Goal: Transaction & Acquisition: Purchase product/service

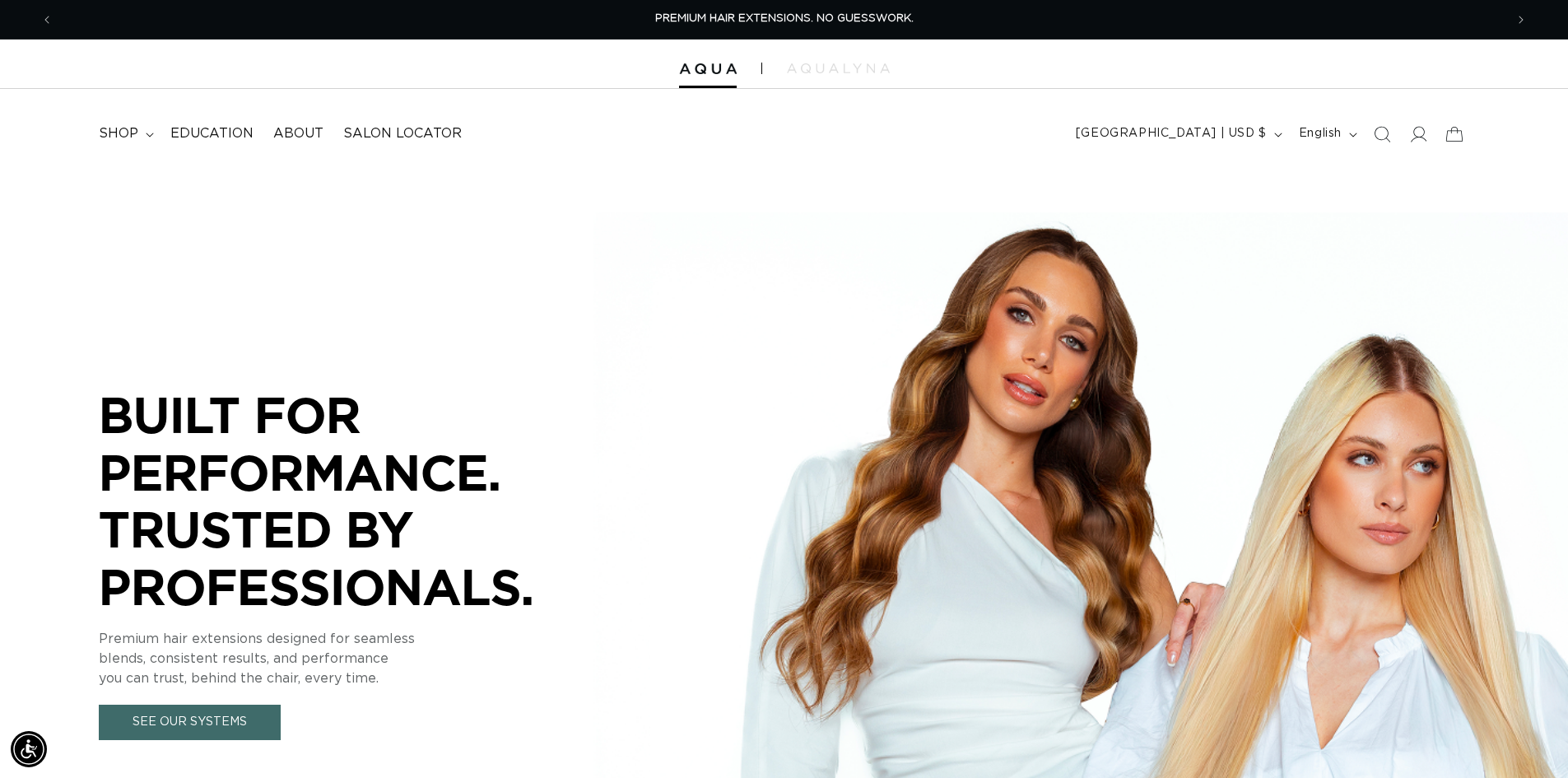
scroll to position [0, 1451]
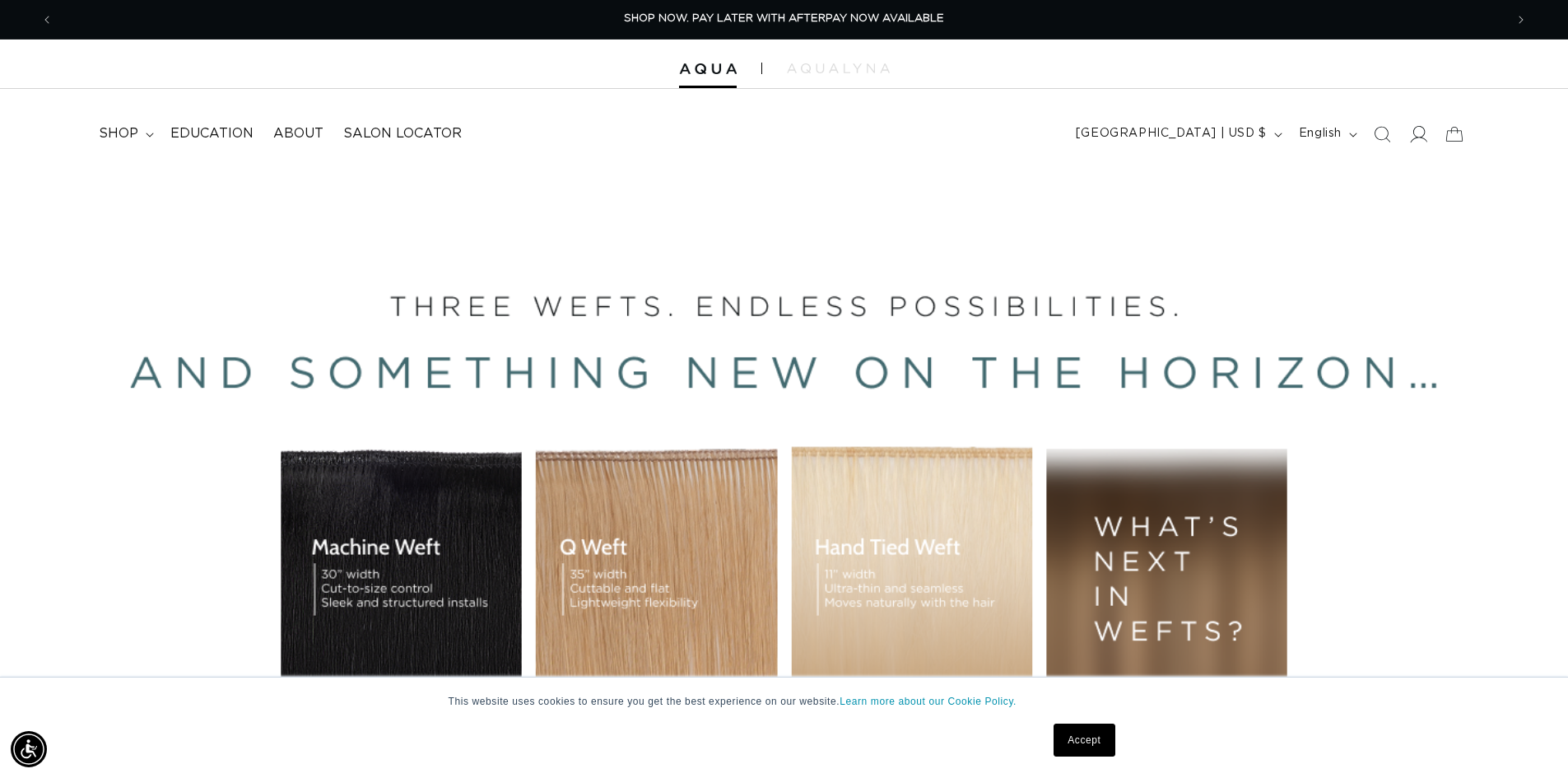
click at [1423, 136] on icon at bounding box center [1418, 134] width 17 height 17
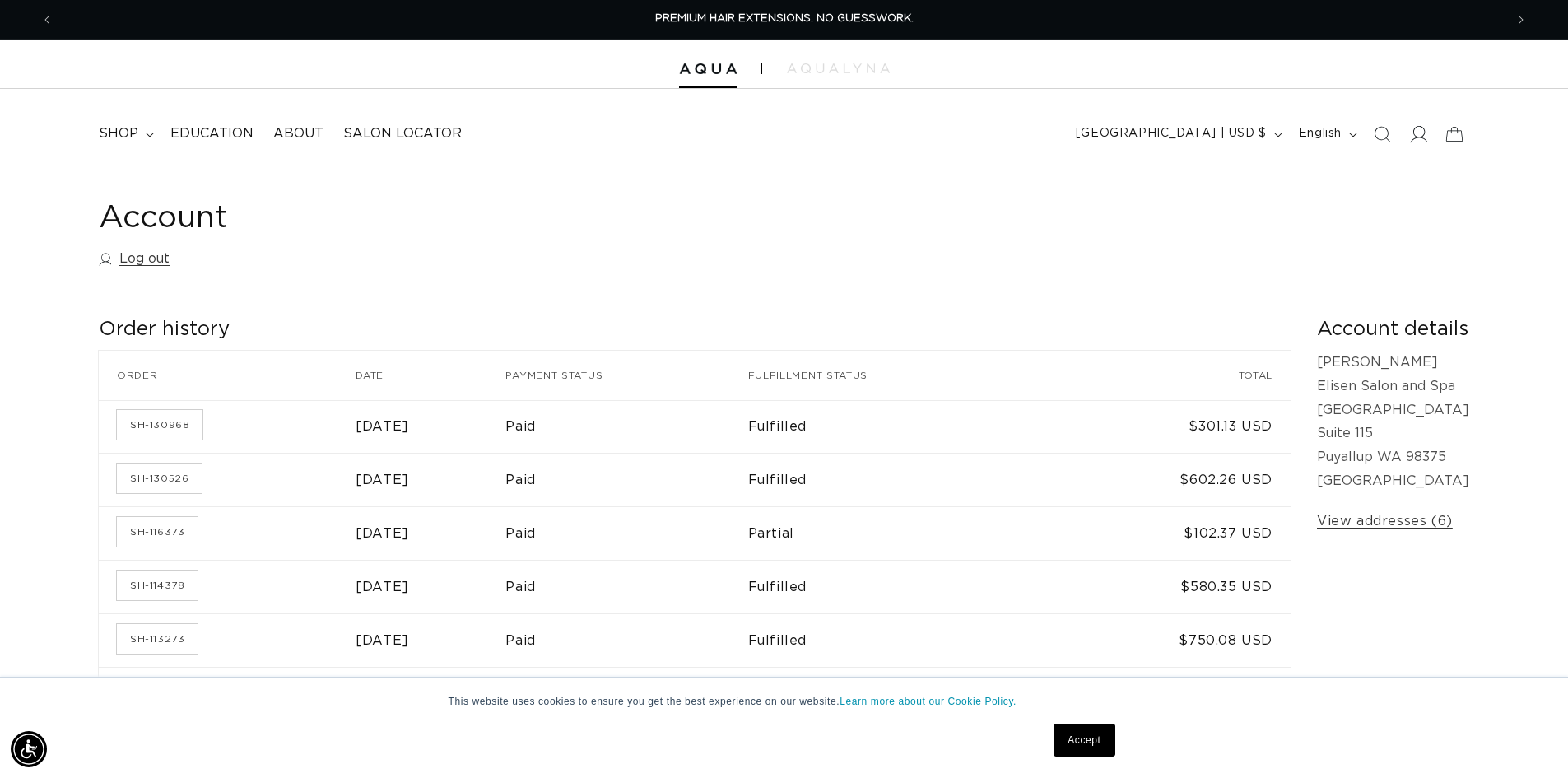
click at [1410, 138] on icon at bounding box center [1418, 134] width 17 height 17
click at [132, 138] on span "shop" at bounding box center [118, 134] width 40 height 17
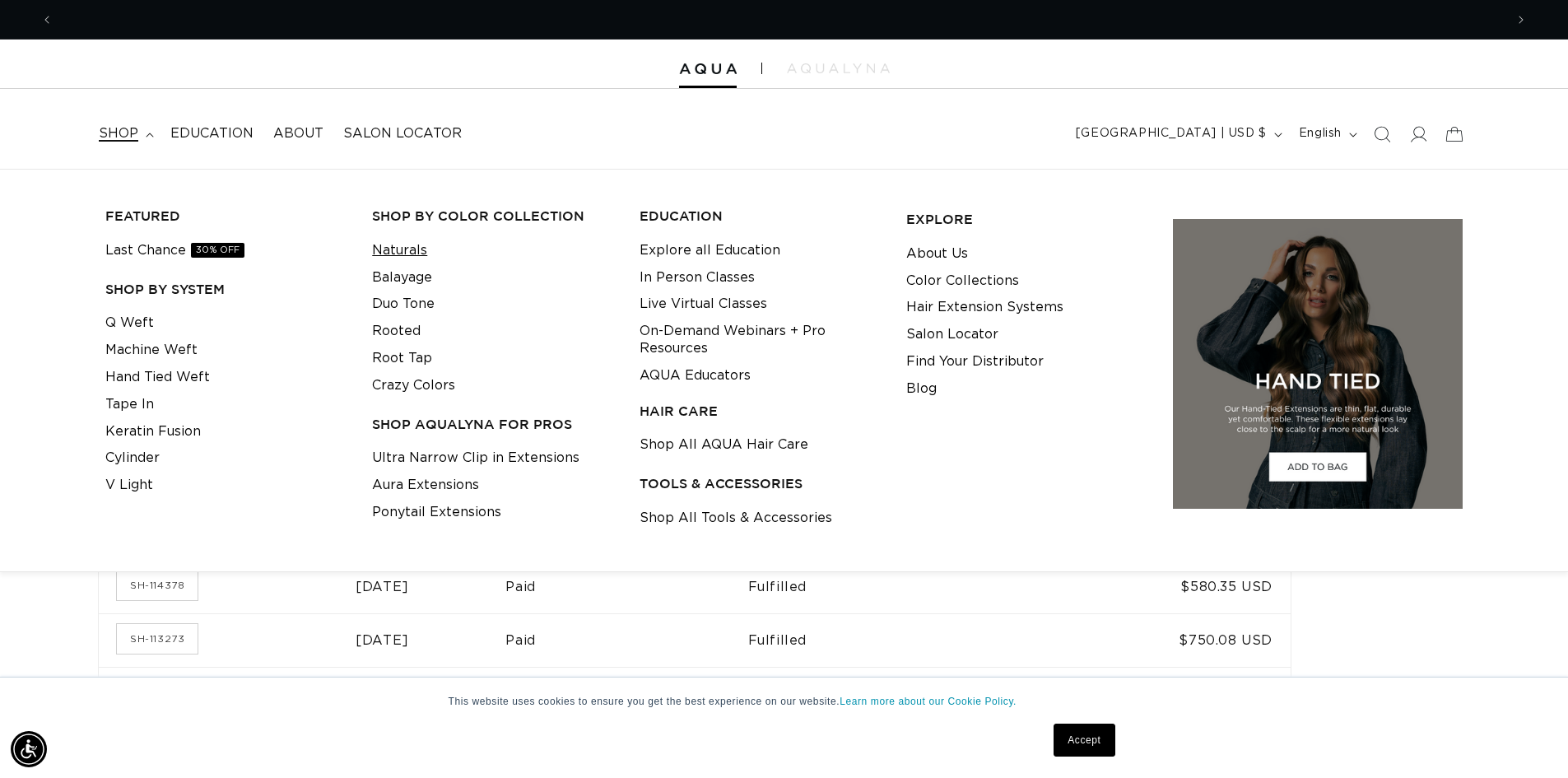
scroll to position [0, 1451]
click at [128, 326] on link "Q Weft" at bounding box center [130, 322] width 48 height 27
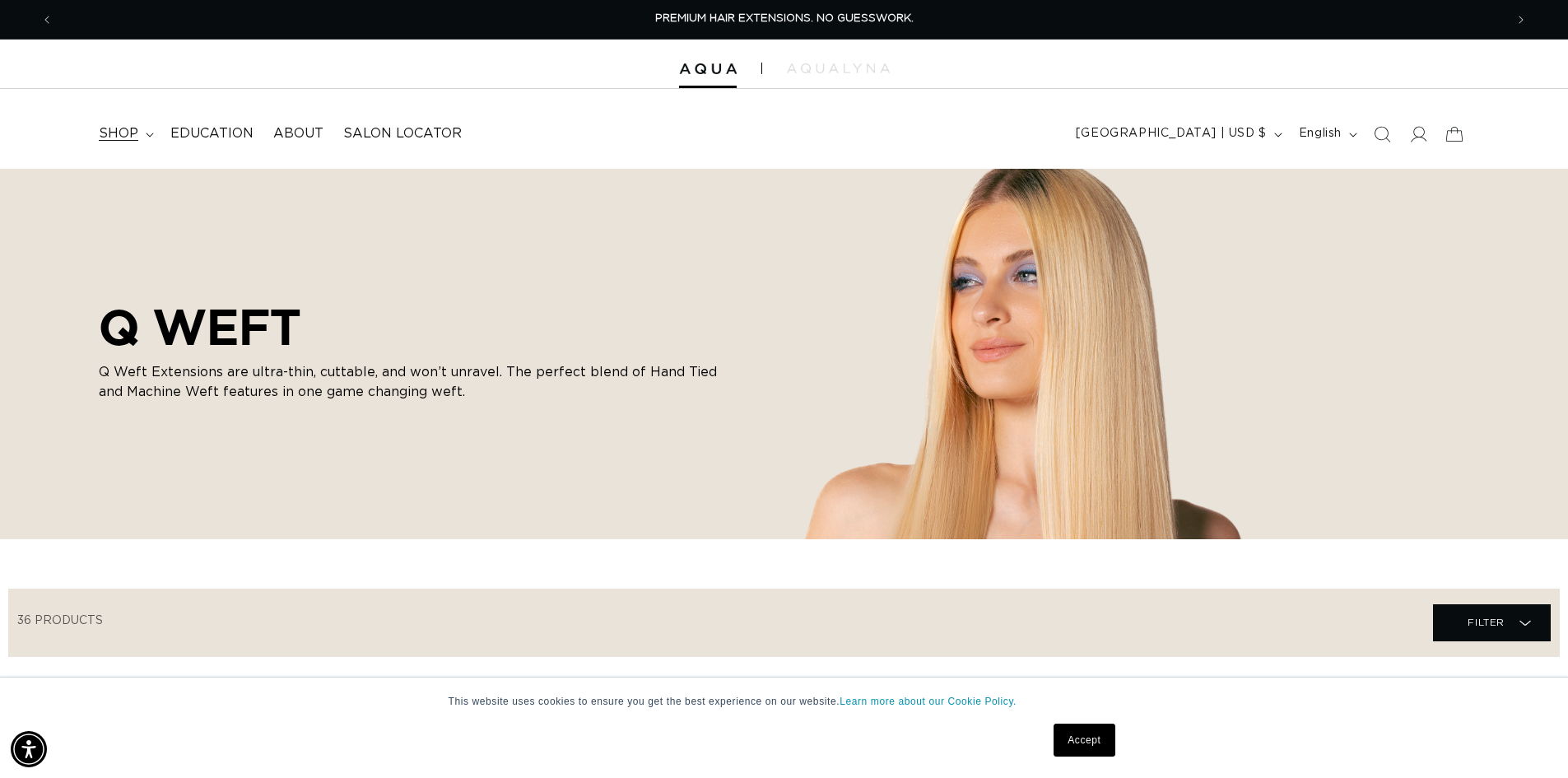
click at [142, 130] on summary "shop" at bounding box center [124, 133] width 72 height 37
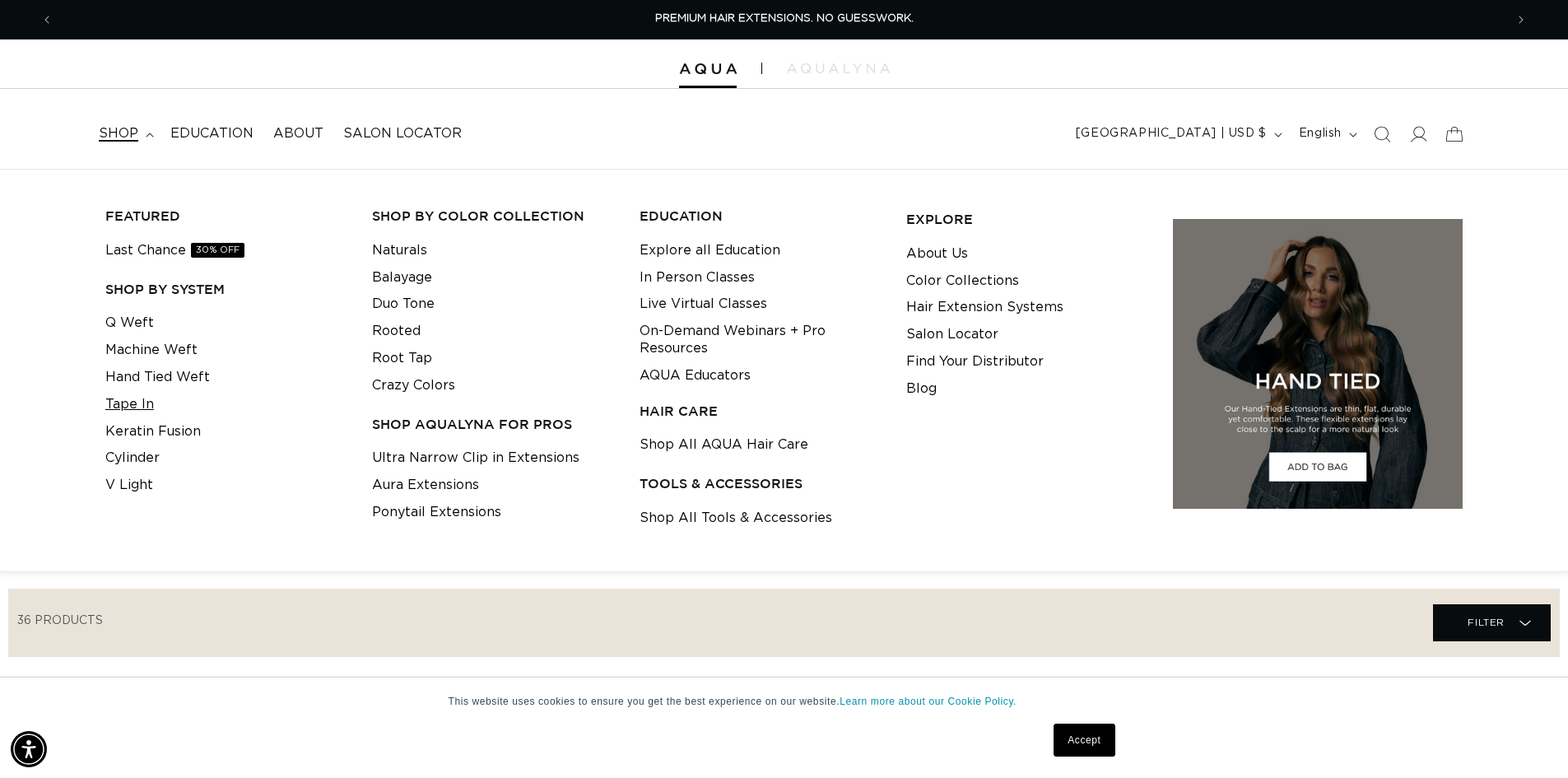
click at [146, 389] on link "Hand Tied Weft" at bounding box center [157, 376] width 104 height 27
click at [145, 402] on link "Tape In" at bounding box center [130, 404] width 48 height 27
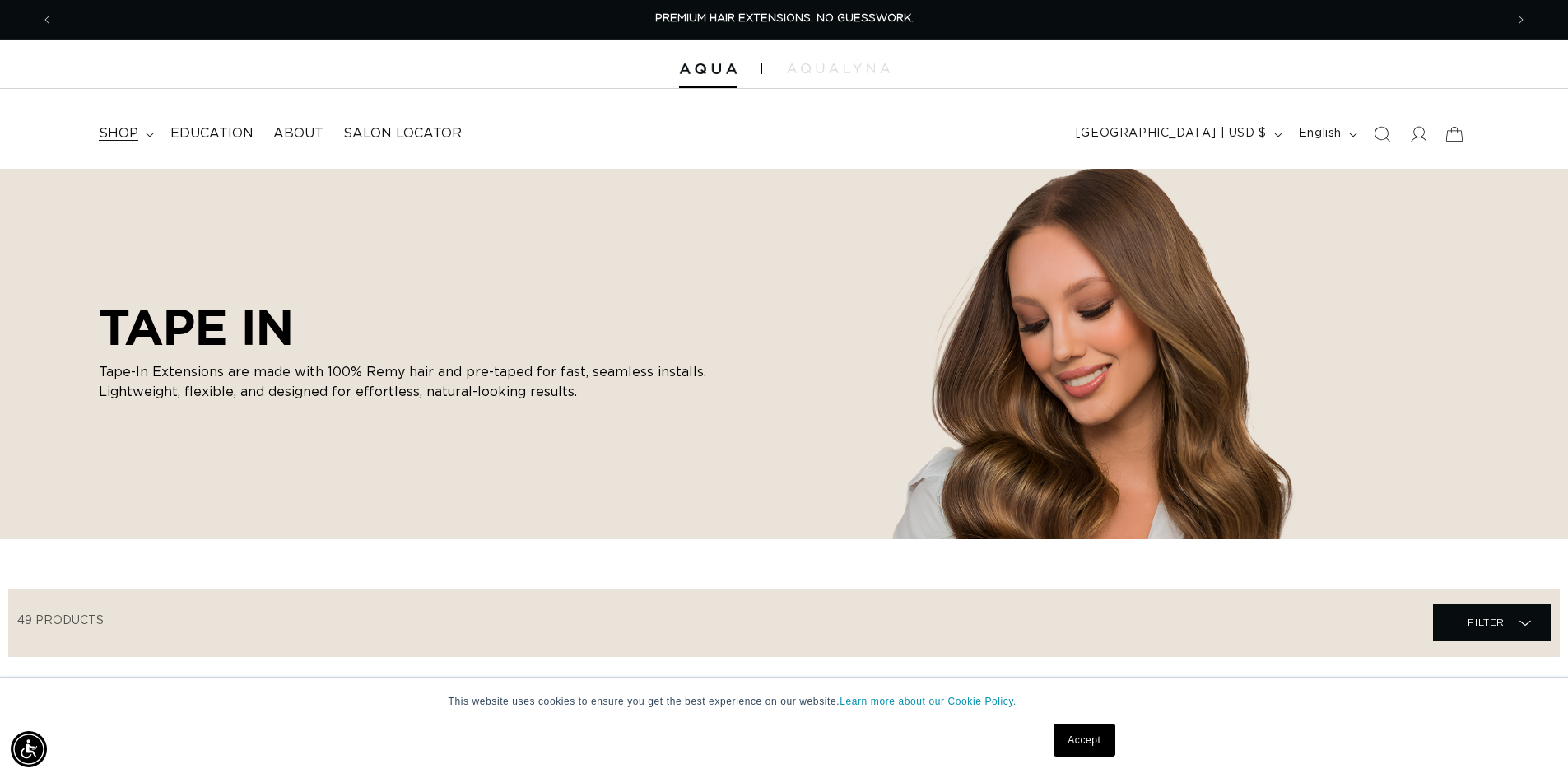
click at [135, 126] on span "shop" at bounding box center [118, 134] width 40 height 17
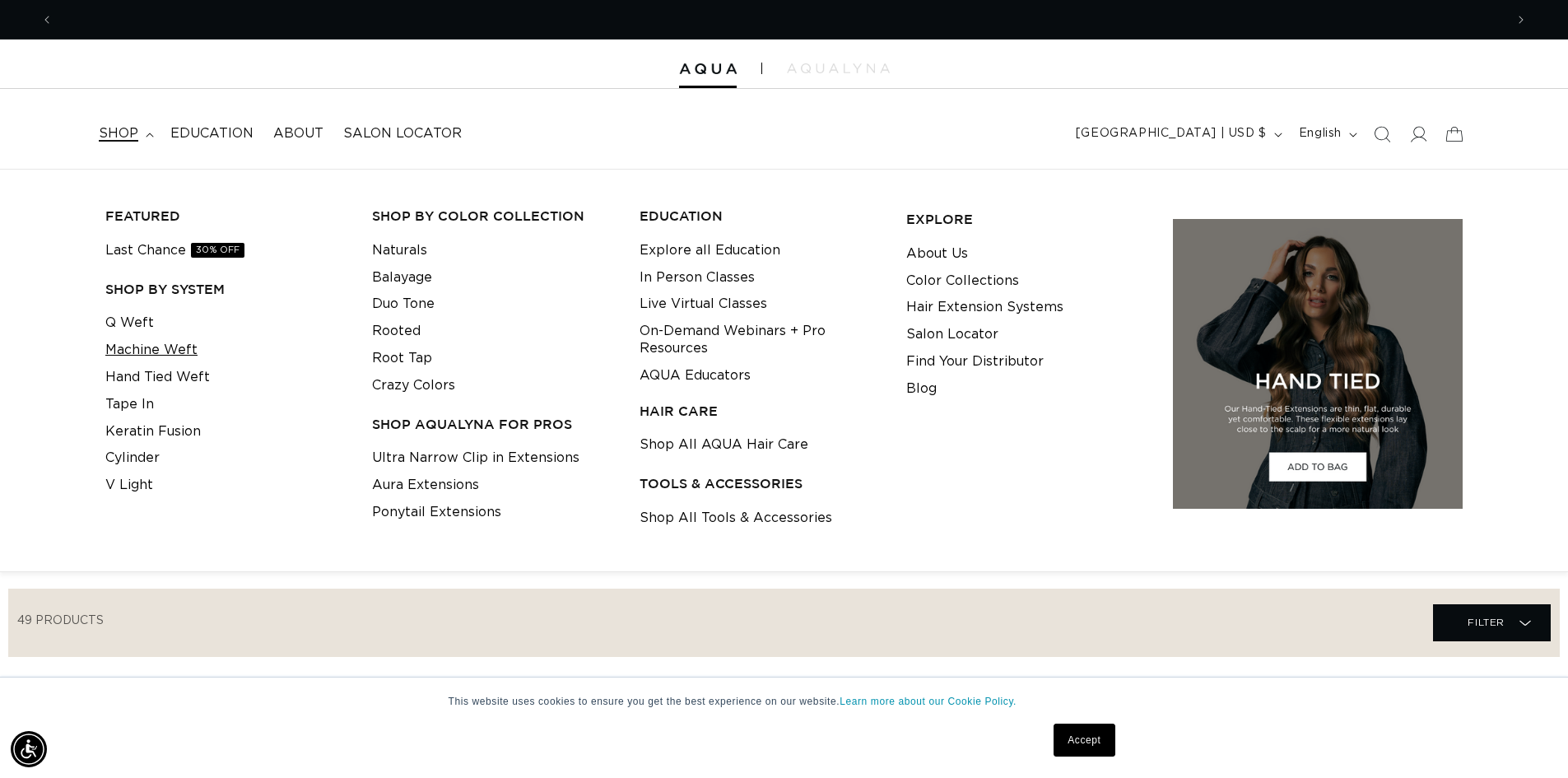
scroll to position [0, 1451]
click at [415, 363] on link "Root Tap" at bounding box center [402, 357] width 60 height 27
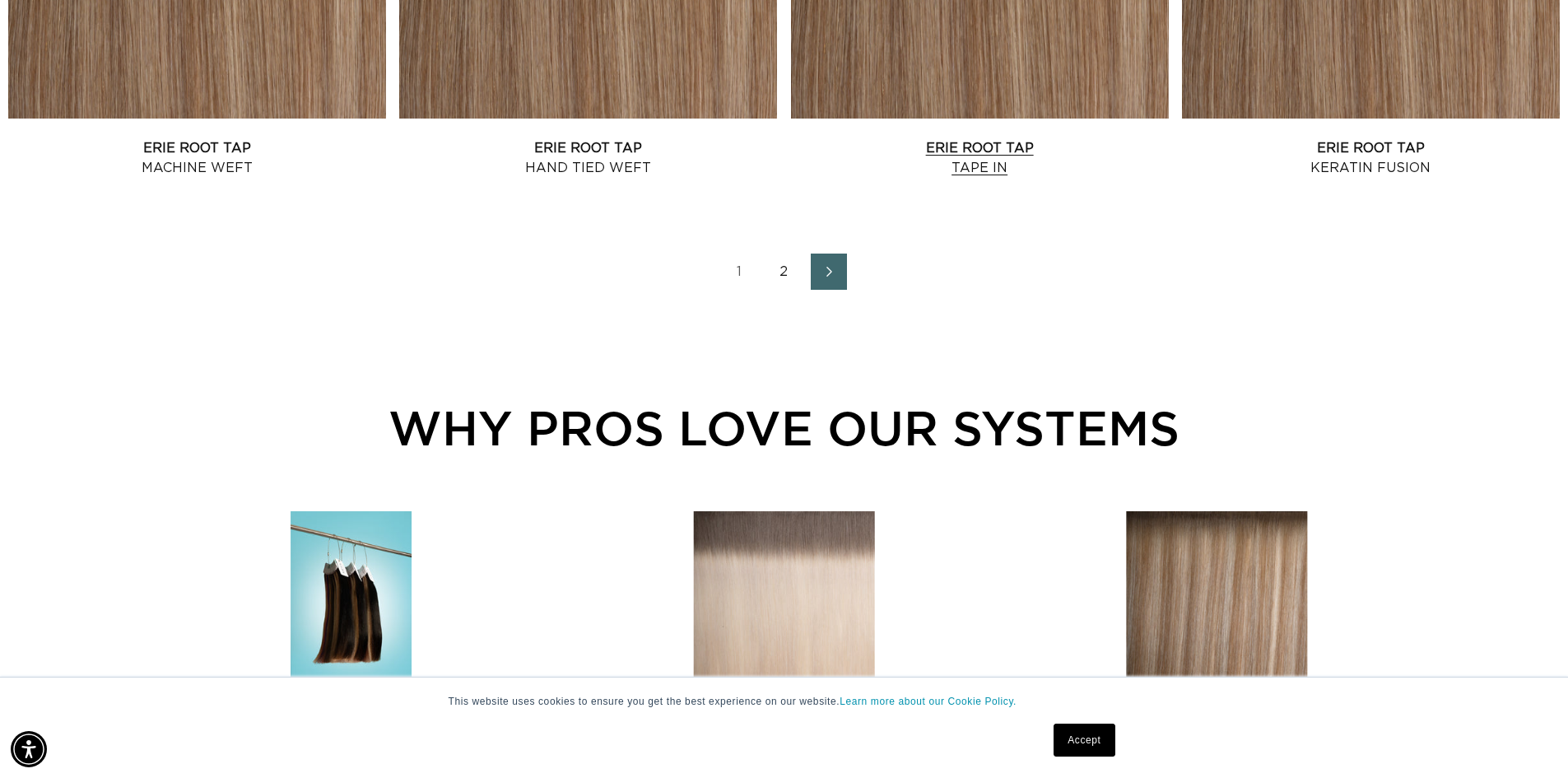
scroll to position [2387, 0]
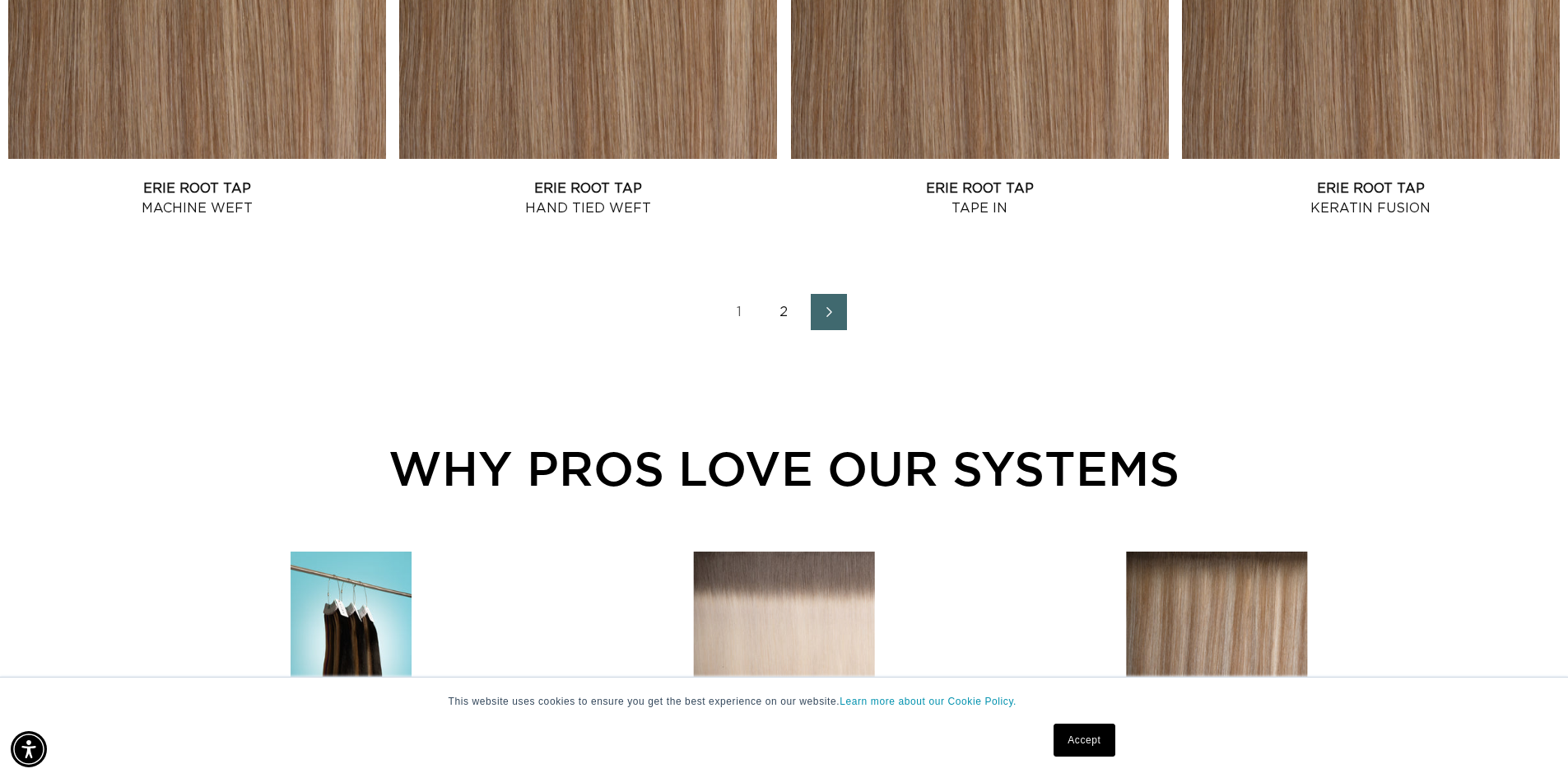
click at [781, 319] on link "2" at bounding box center [784, 312] width 36 height 36
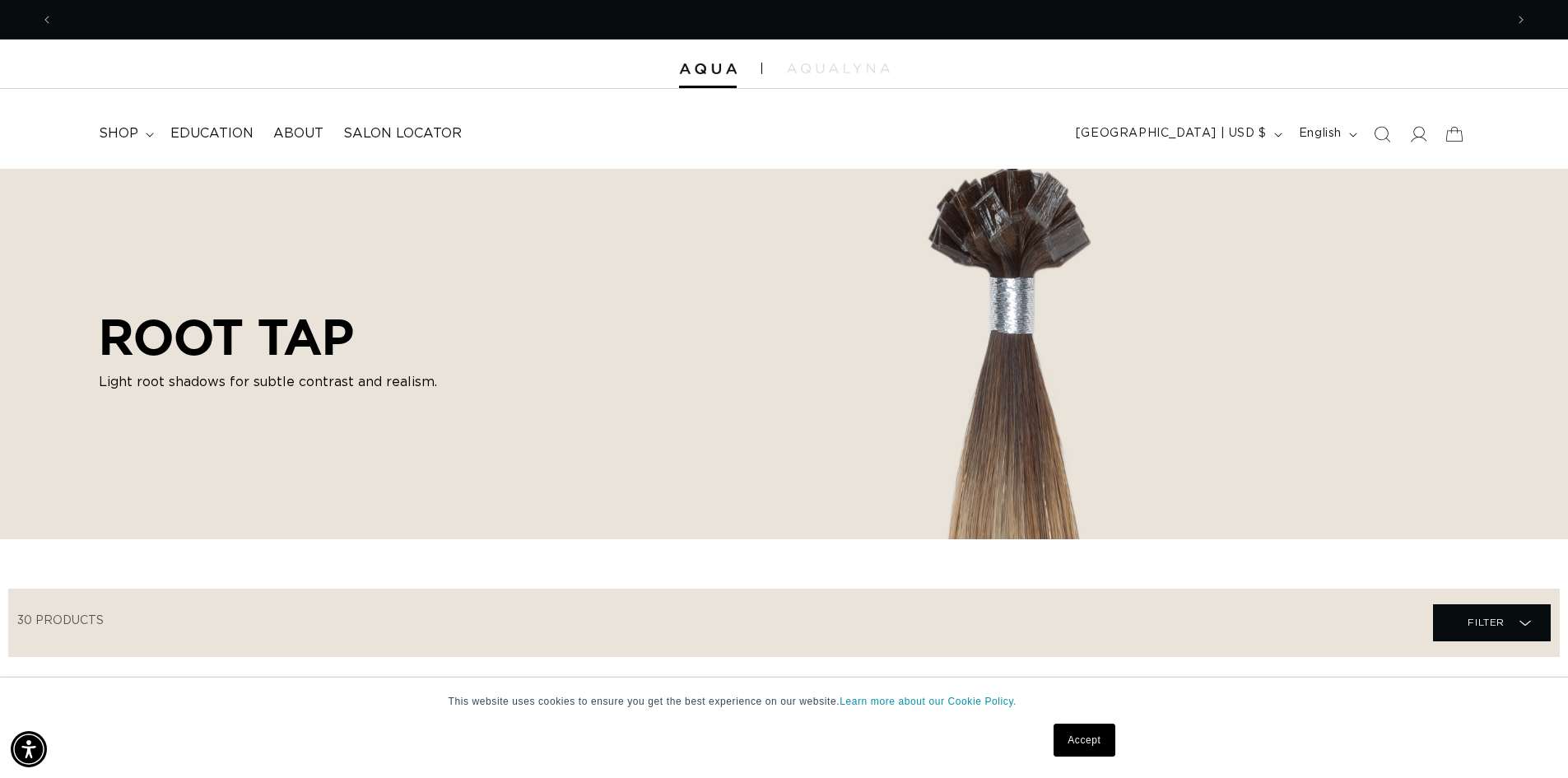
scroll to position [0, 2902]
click at [129, 143] on summary "shop" at bounding box center [124, 133] width 72 height 37
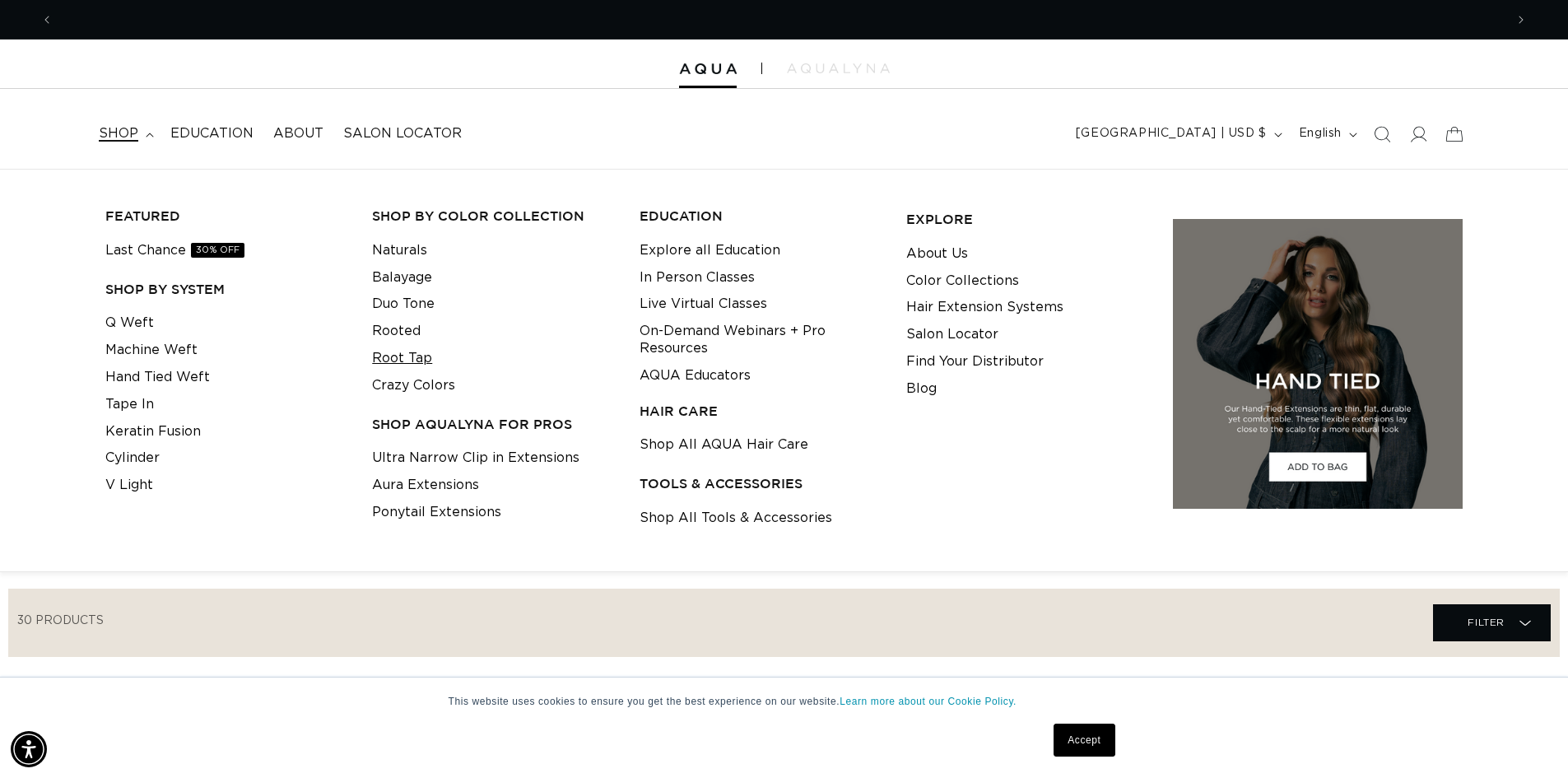
scroll to position [0, 0]
click at [408, 326] on link "Rooted" at bounding box center [396, 331] width 48 height 27
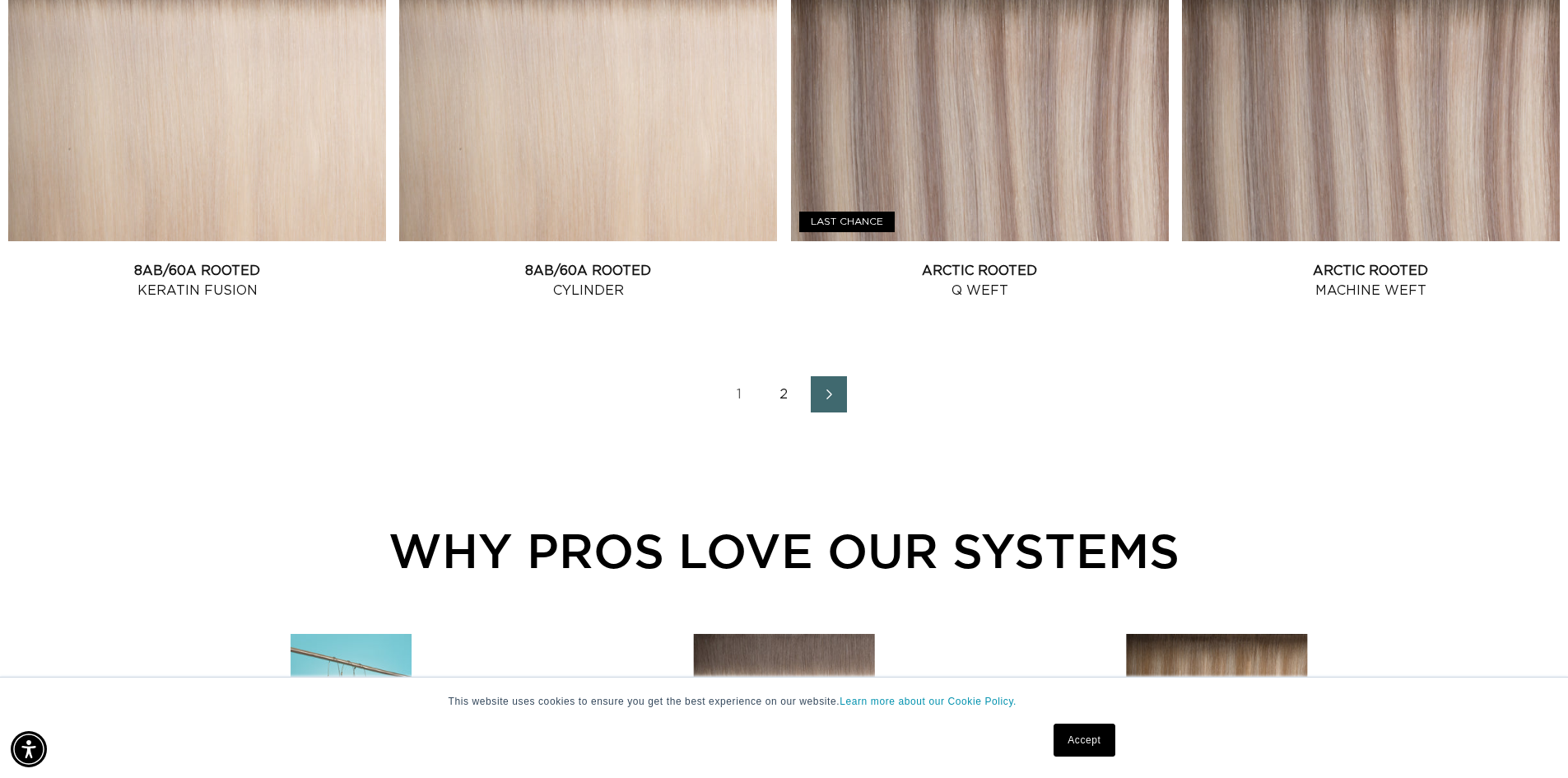
scroll to position [0, 2902]
click at [793, 400] on link "2" at bounding box center [784, 395] width 36 height 36
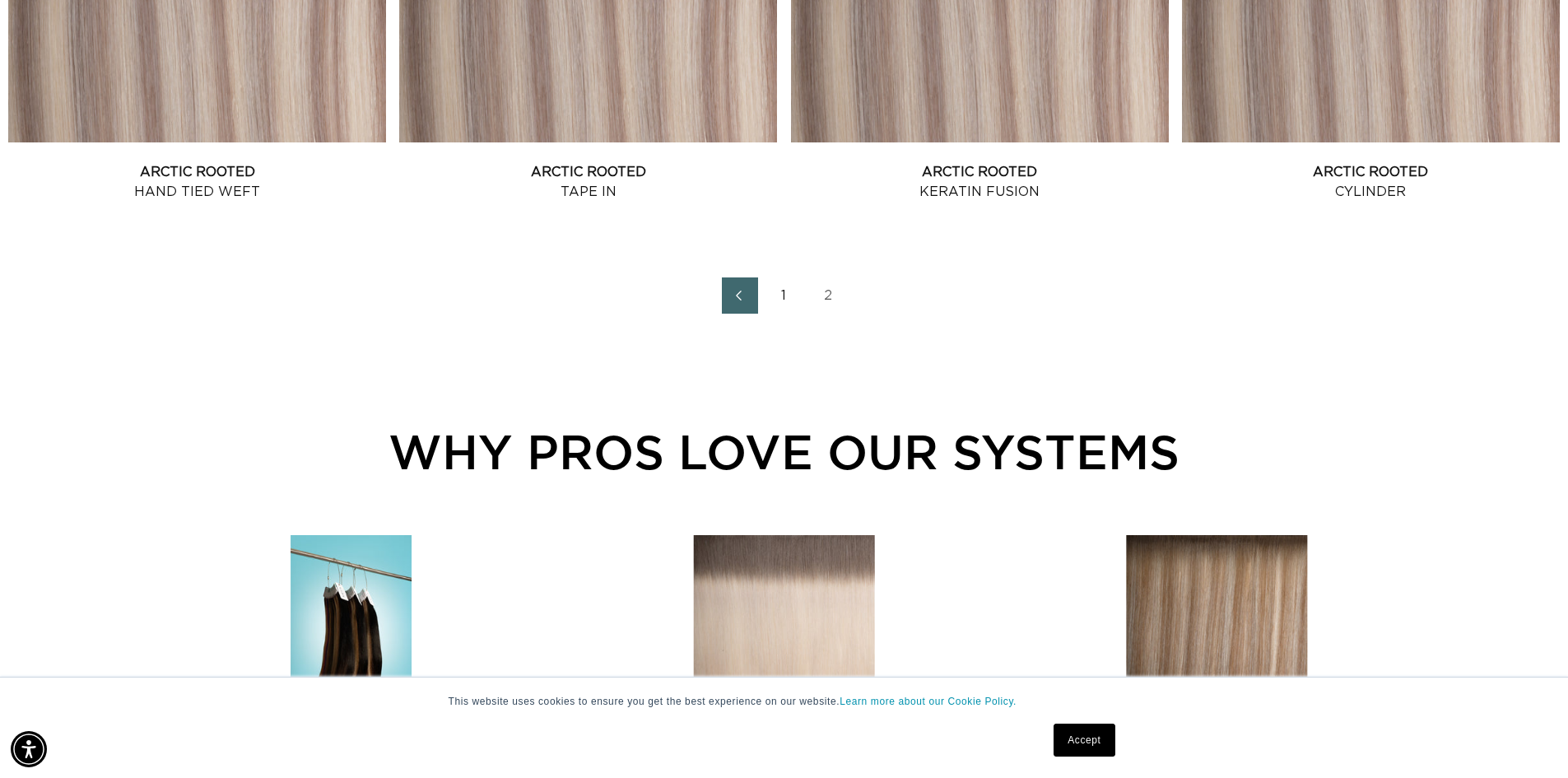
scroll to position [0, 1451]
click at [781, 311] on link "1" at bounding box center [784, 295] width 36 height 36
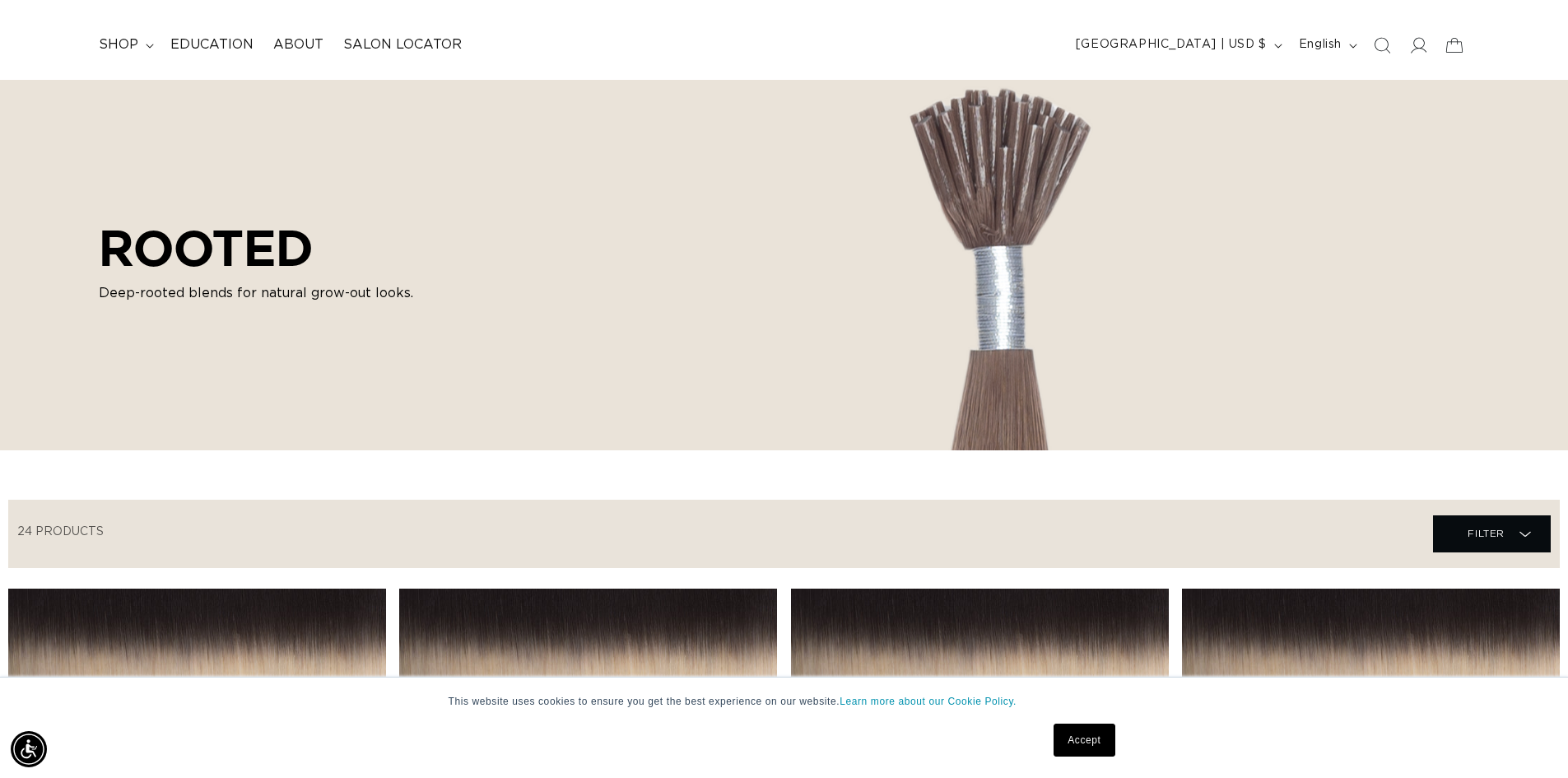
scroll to position [82, 0]
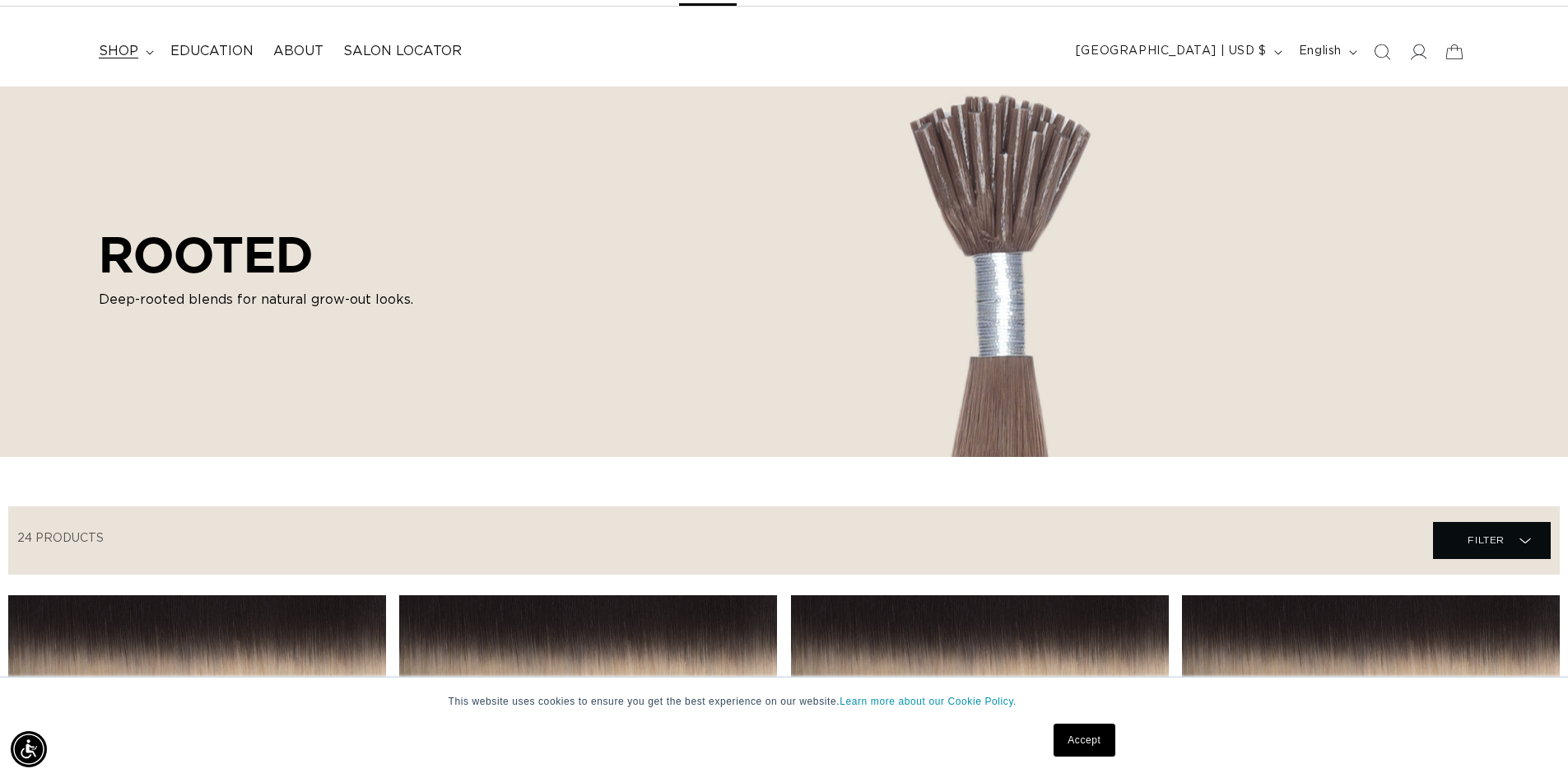
click at [155, 40] on summary "shop" at bounding box center [124, 51] width 72 height 37
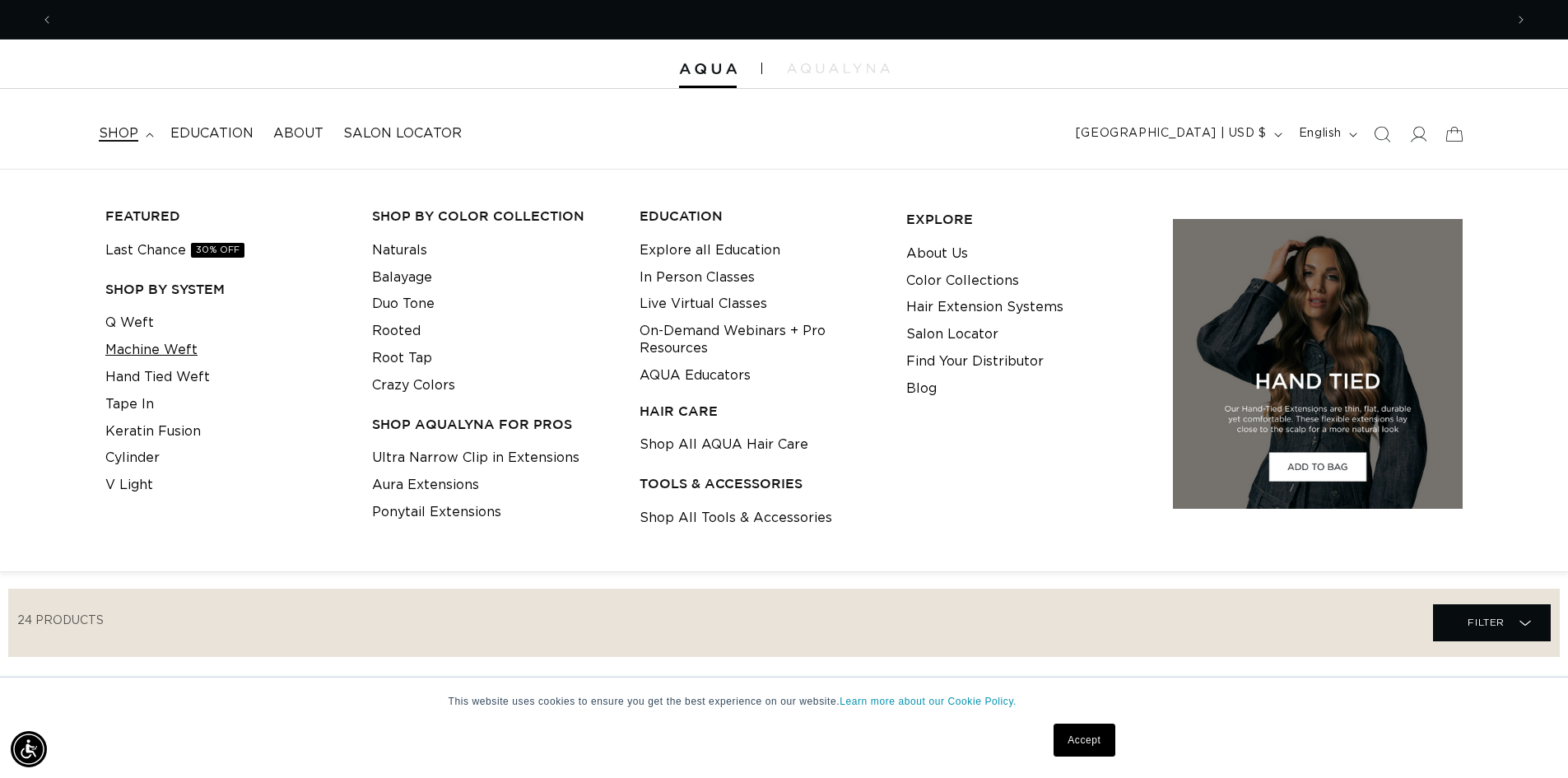
scroll to position [0, 0]
click at [134, 345] on link "Machine Weft" at bounding box center [151, 350] width 92 height 27
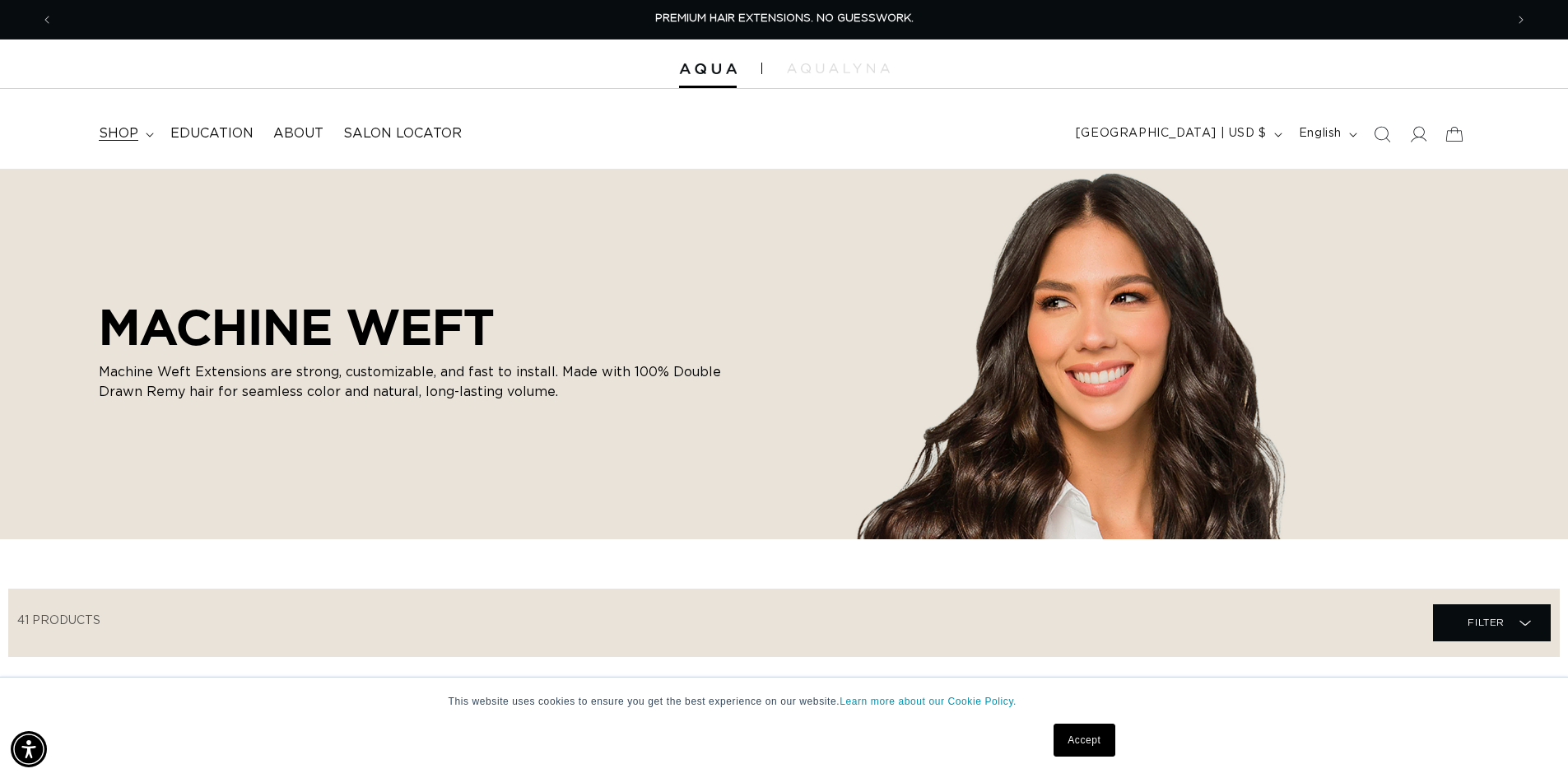
click at [141, 134] on summary "shop" at bounding box center [124, 133] width 72 height 37
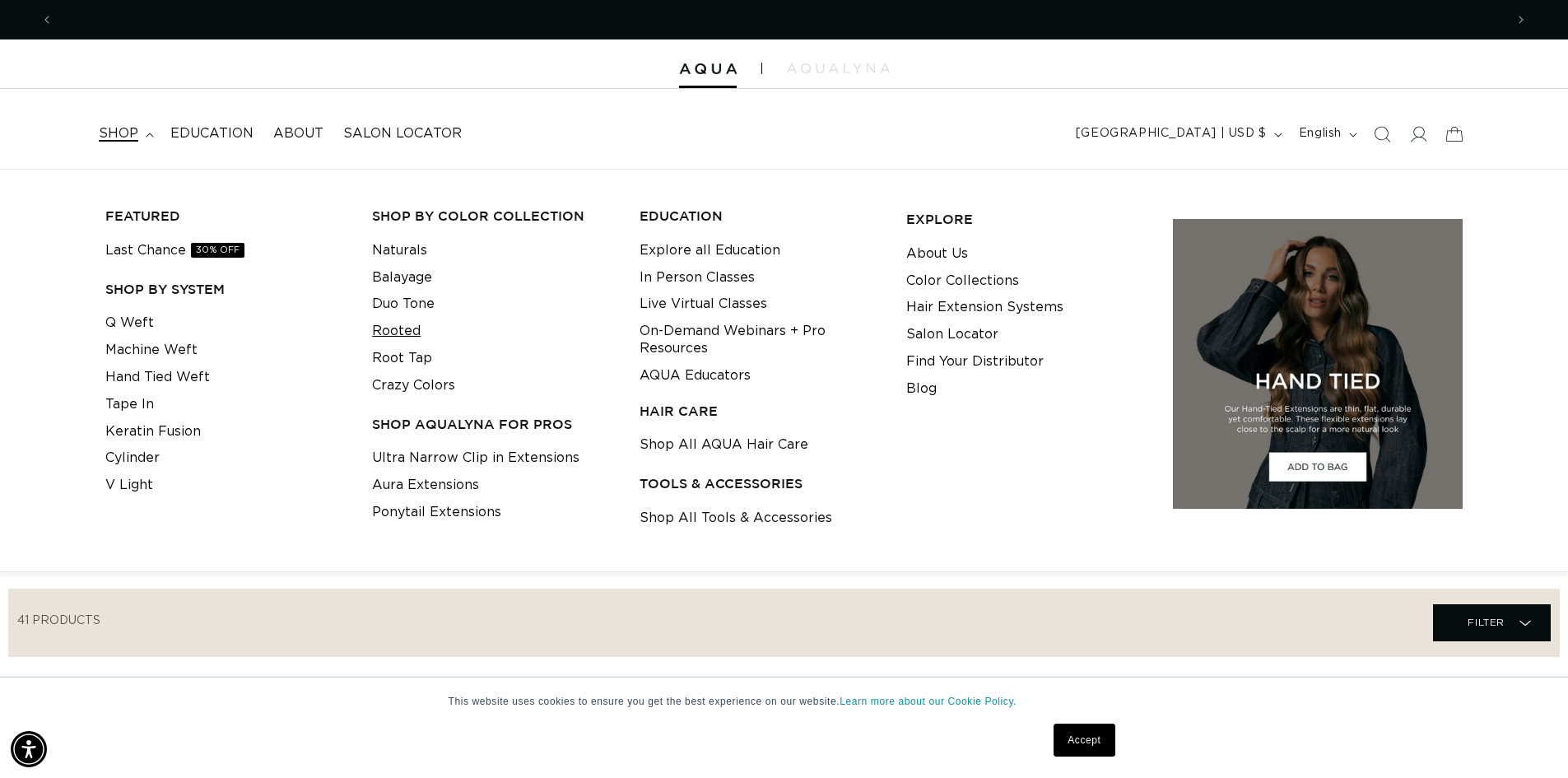
scroll to position [0, 1451]
click at [417, 332] on link "Rooted" at bounding box center [396, 331] width 48 height 27
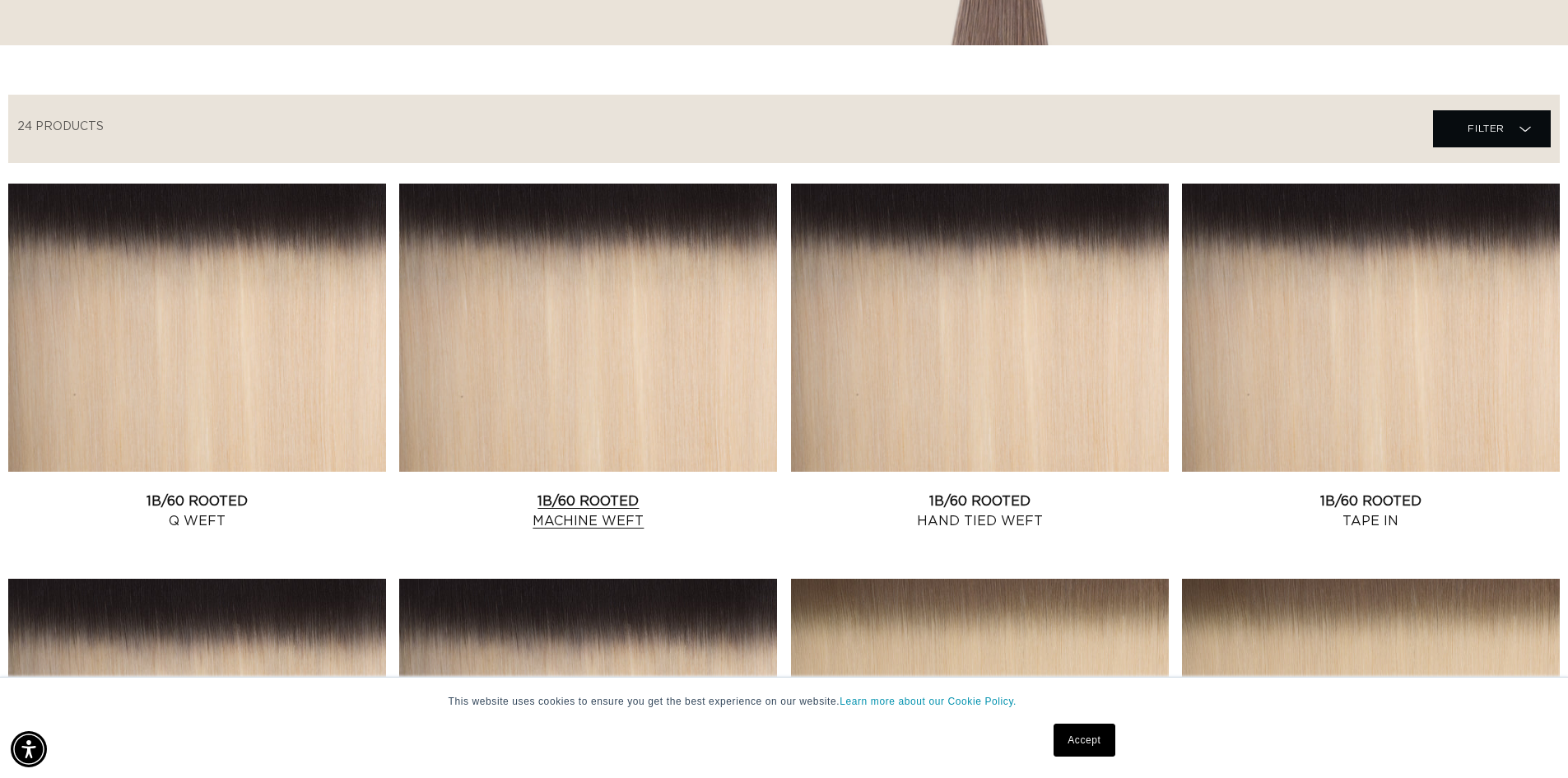
click at [554, 502] on link "1B/60 Rooted Machine Weft" at bounding box center [588, 511] width 378 height 40
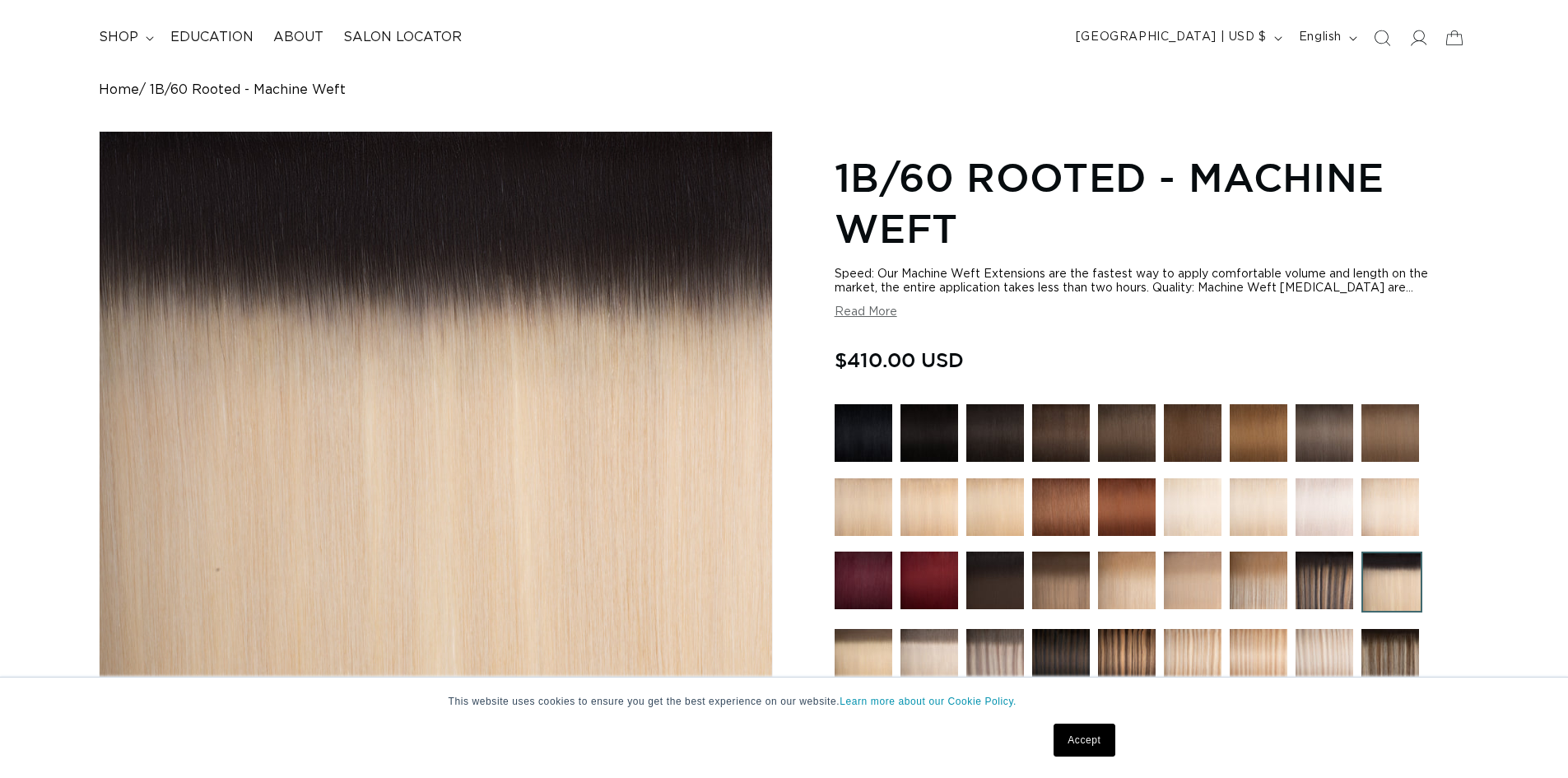
scroll to position [412, 0]
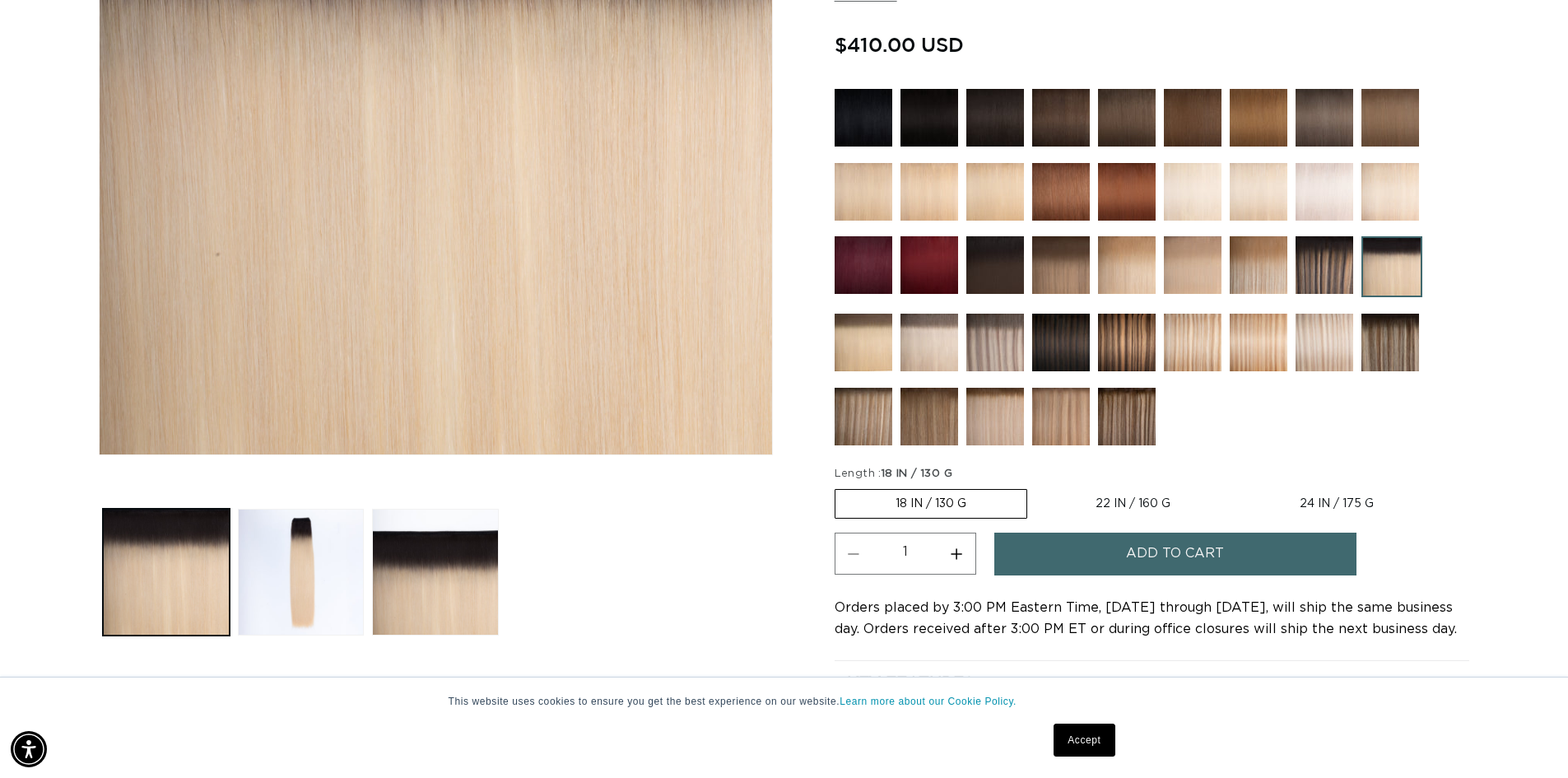
click at [1125, 503] on label "22 IN / 160 G Variant sold out or unavailable" at bounding box center [1133, 503] width 195 height 28
click at [1036, 486] on input "22 IN / 160 G Variant sold out or unavailable" at bounding box center [1035, 485] width 1 height 1
radio input "true"
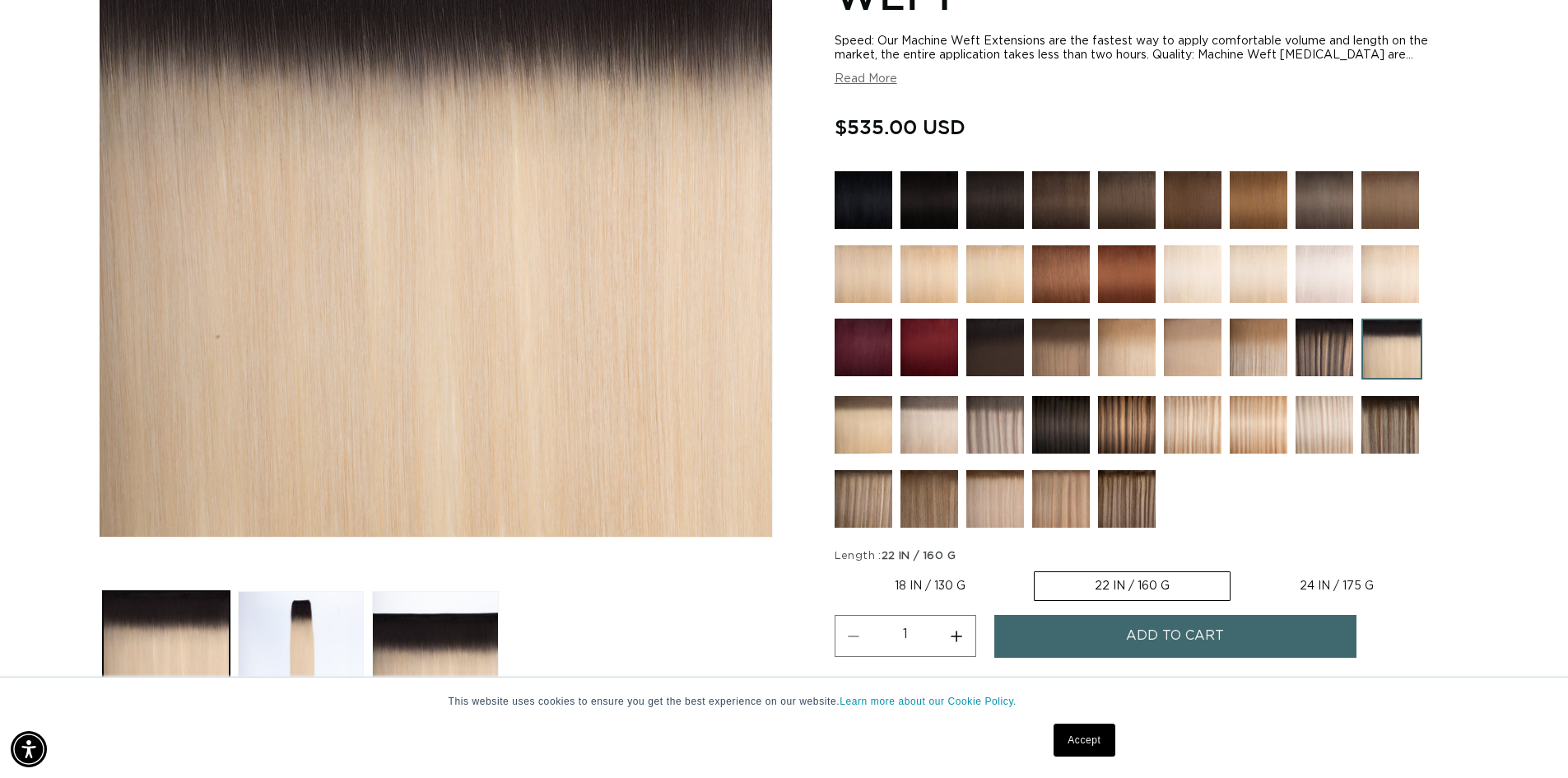
click at [1326, 587] on label "24 IN / 175 G Variant sold out or unavailable" at bounding box center [1337, 585] width 194 height 28
click at [1240, 569] on input "24 IN / 175 G Variant sold out or unavailable" at bounding box center [1239, 568] width 1 height 1
radio input "true"
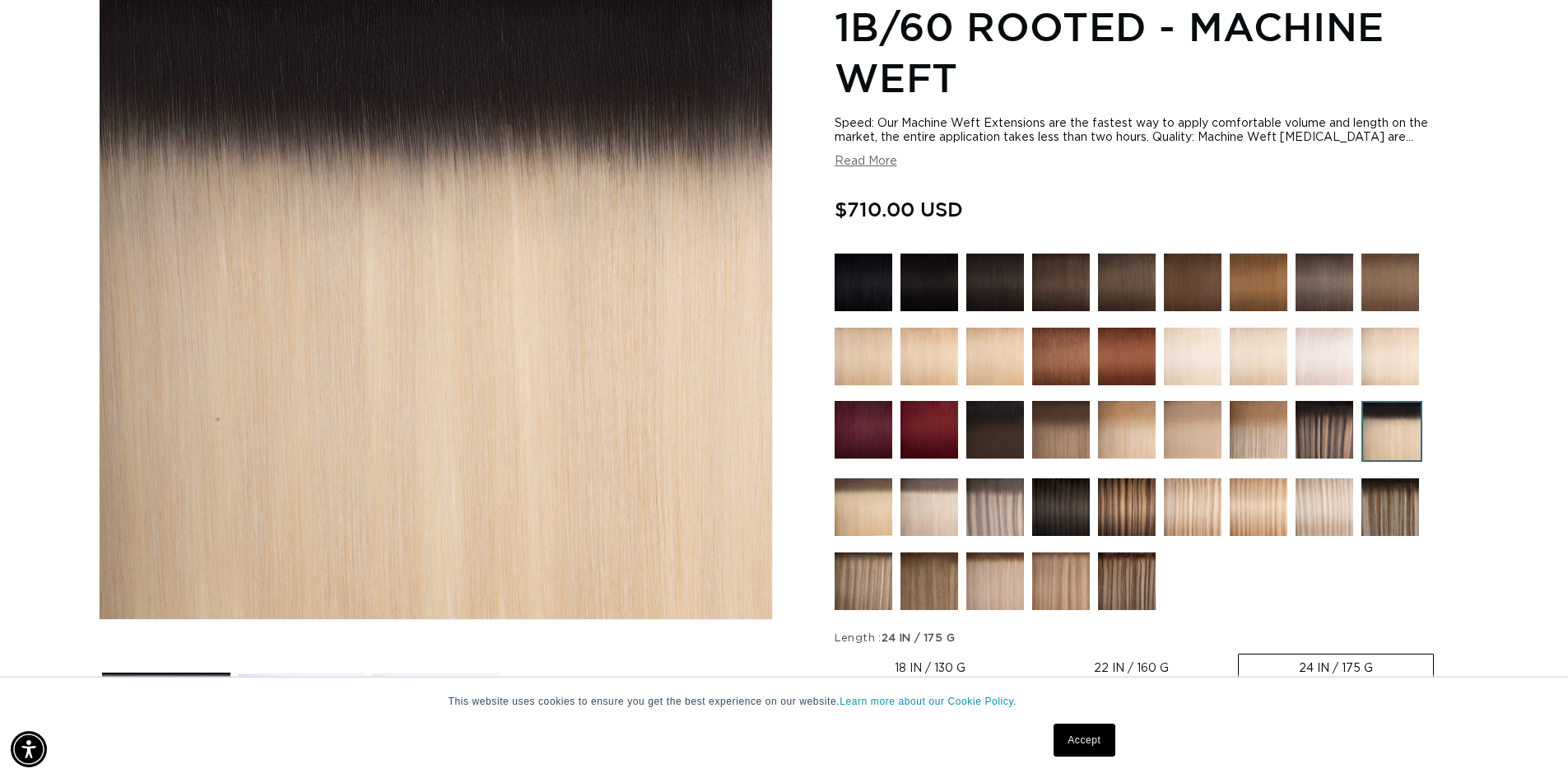
scroll to position [329, 0]
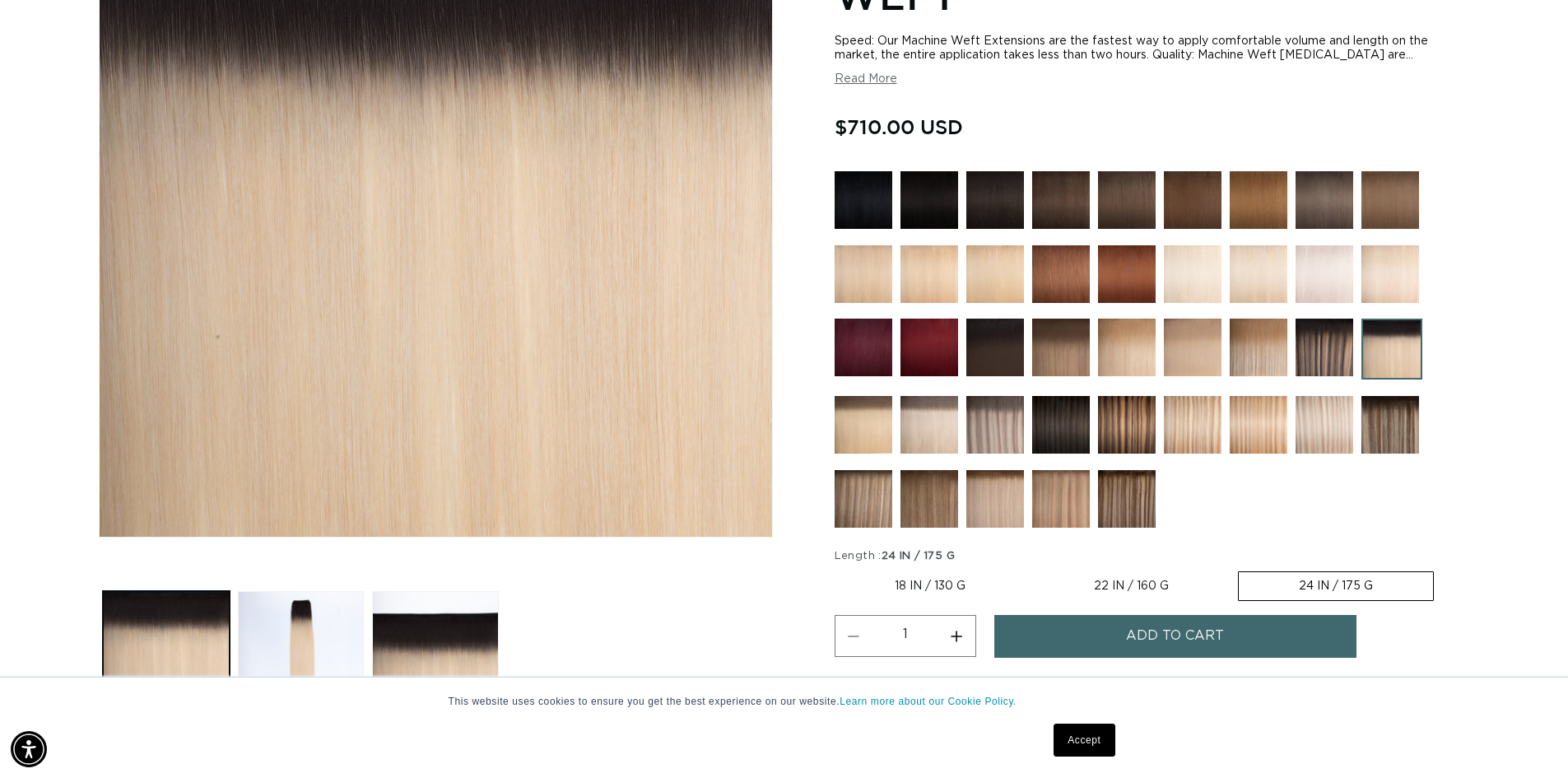
click at [1166, 599] on label "22 IN / 160 G Variant sold out or unavailable" at bounding box center [1131, 585] width 195 height 28
click at [1034, 569] on input "22 IN / 160 G Variant sold out or unavailable" at bounding box center [1034, 568] width 1 height 1
radio input "true"
click at [1232, 642] on button "Add to cart" at bounding box center [1174, 636] width 362 height 42
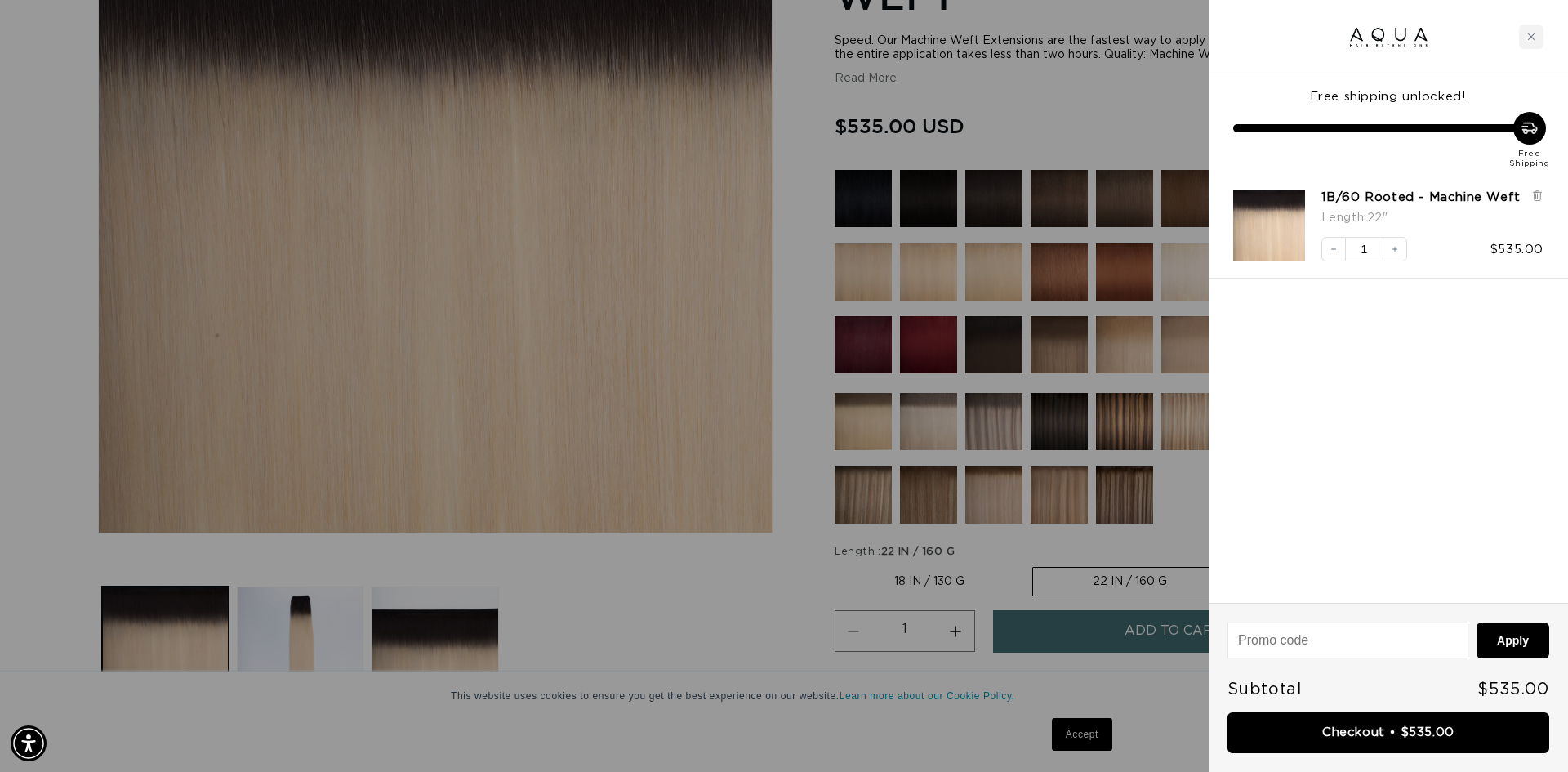
click at [1408, 723] on link "Checkout • $535.00" at bounding box center [1389, 733] width 322 height 42
